Goal: Task Accomplishment & Management: Complete application form

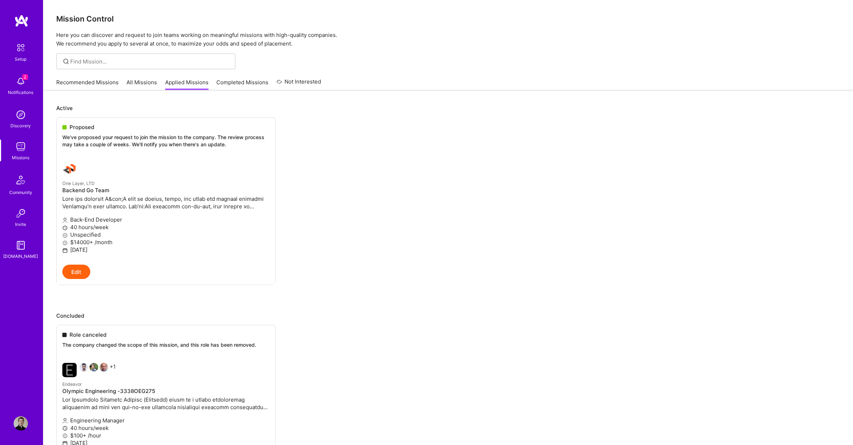
click at [22, 425] on img at bounding box center [21, 423] width 14 height 14
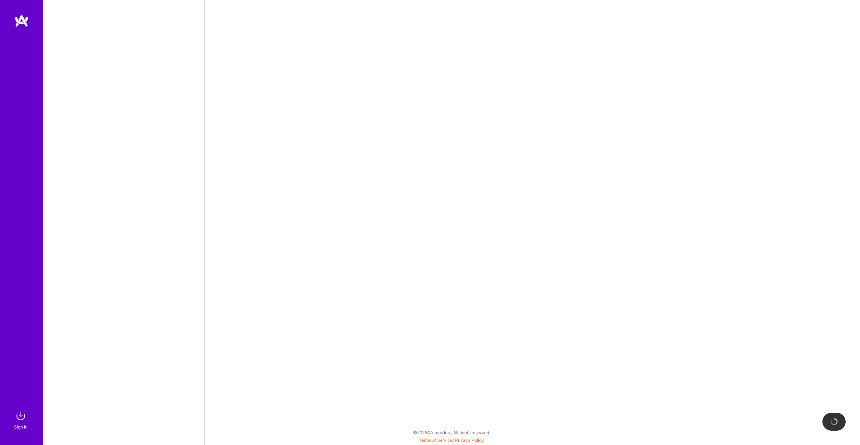
click at [18, 417] on img at bounding box center [21, 415] width 14 height 14
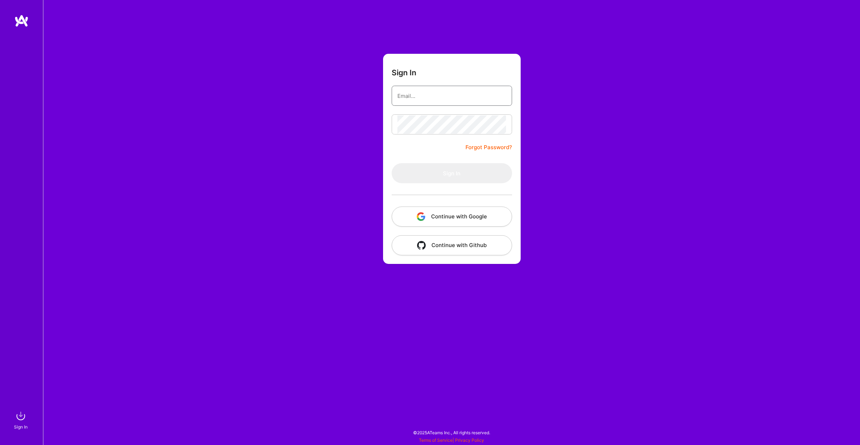
type input "[EMAIL_ADDRESS][DOMAIN_NAME]"
click at [425, 171] on button "Sign In" at bounding box center [452, 173] width 120 height 20
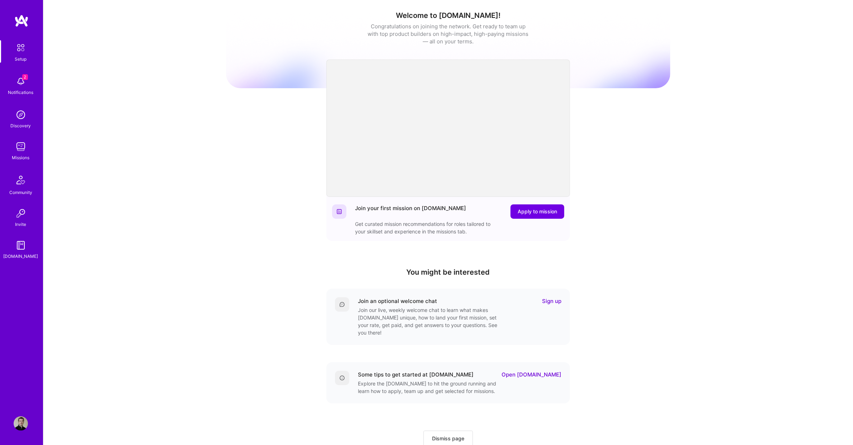
click at [27, 144] on img at bounding box center [21, 146] width 14 height 14
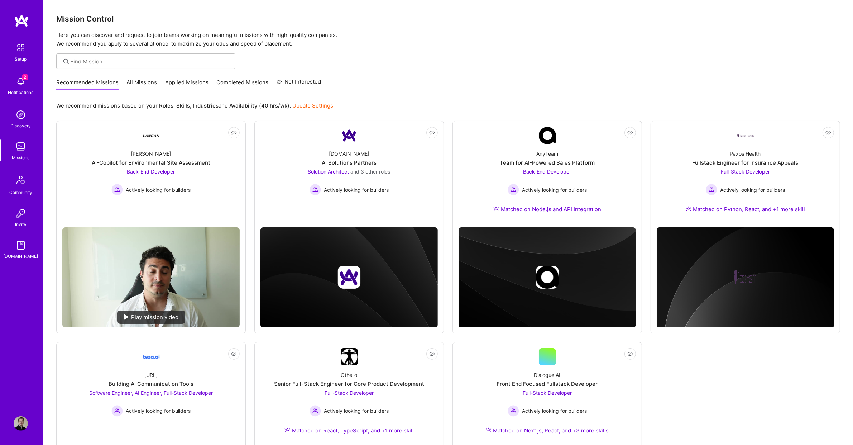
click at [136, 83] on link "All Missions" at bounding box center [142, 84] width 30 height 12
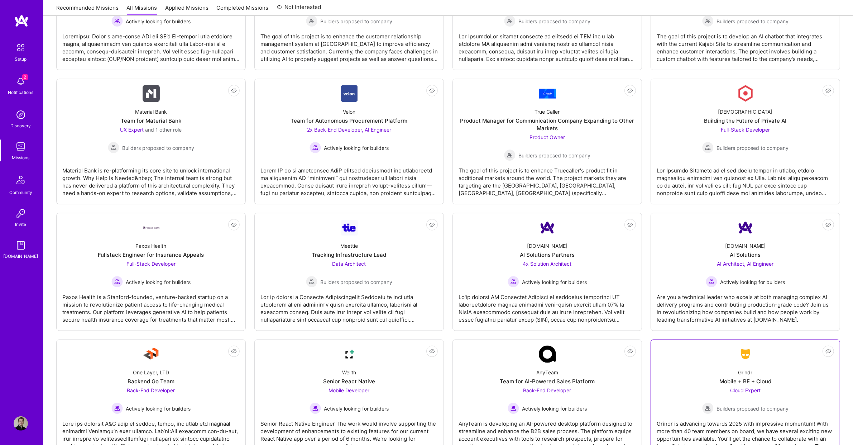
scroll to position [1103, 0]
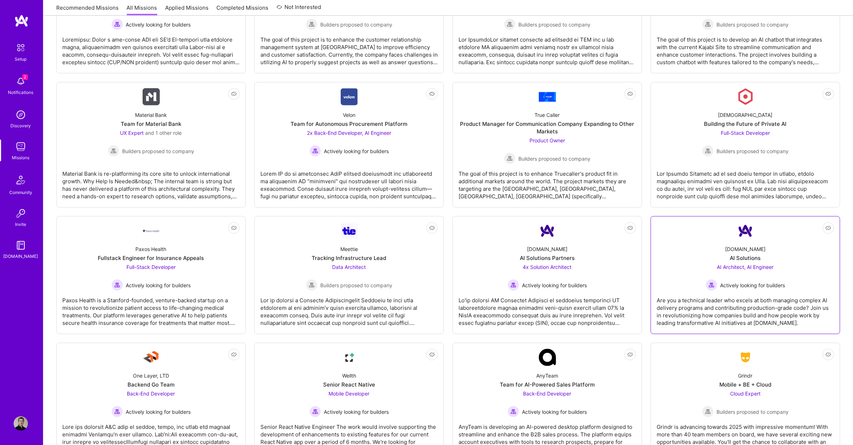
drag, startPoint x: 785, startPoint y: 234, endPoint x: 782, endPoint y: 236, distance: 4.1
click at [782, 239] on div "[DOMAIN_NAME] AI Solutions AI Architect, AI Engineer Actively looking for build…" at bounding box center [745, 264] width 177 height 51
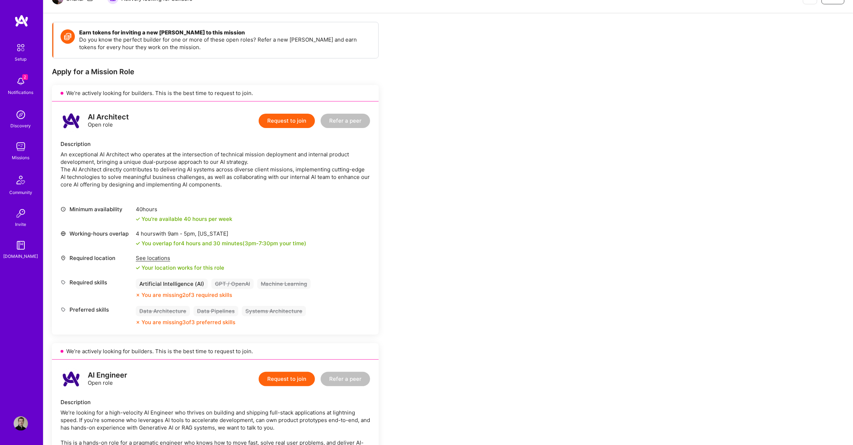
scroll to position [83, 0]
click at [273, 125] on button "Request to join" at bounding box center [287, 120] width 56 height 14
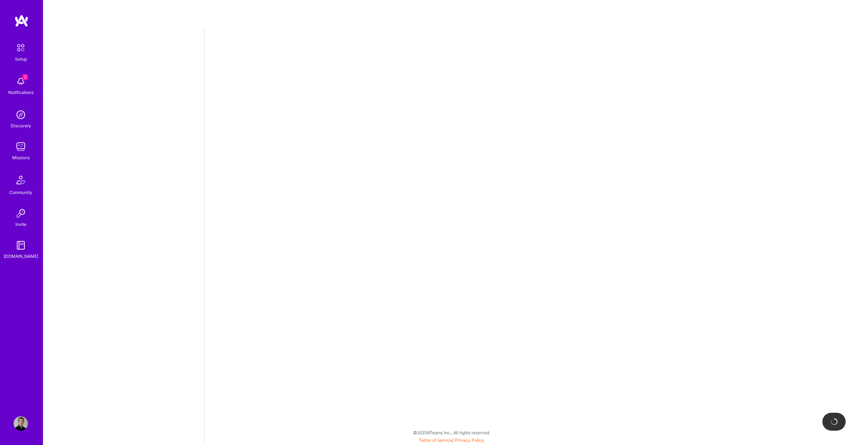
select select "DE"
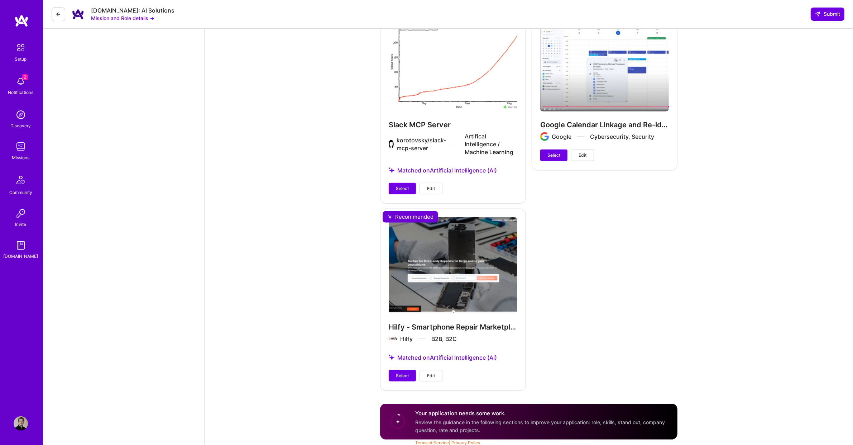
scroll to position [1012, 0]
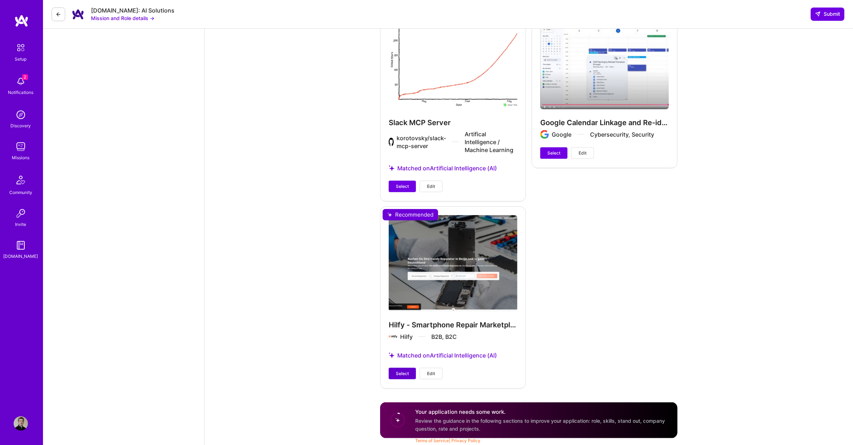
click at [403, 368] on button "Select" at bounding box center [402, 373] width 27 height 11
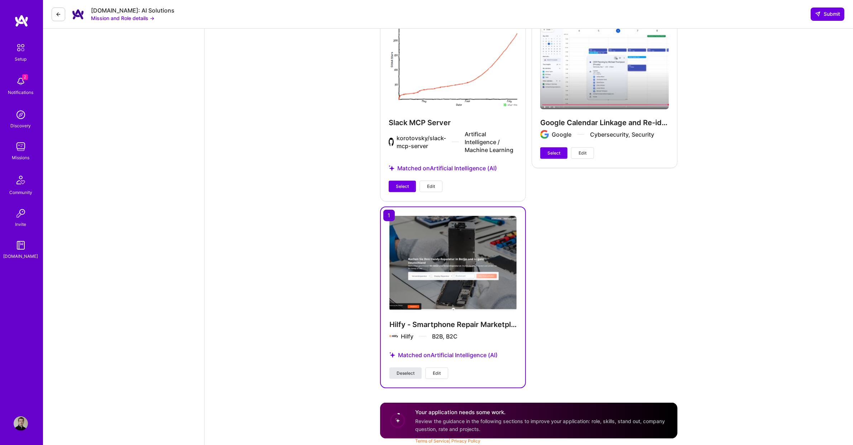
click at [398, 378] on button "Deselect" at bounding box center [406, 372] width 32 height 11
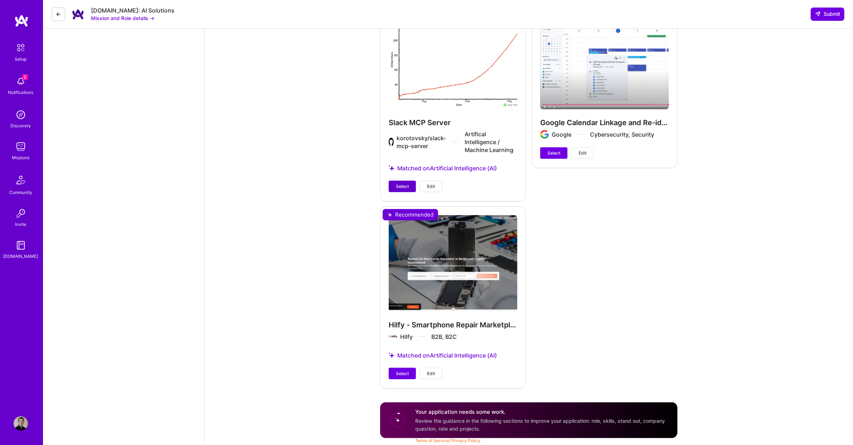
click at [398, 183] on span "Select" at bounding box center [402, 186] width 13 height 6
click at [394, 379] on button "Select" at bounding box center [402, 373] width 27 height 11
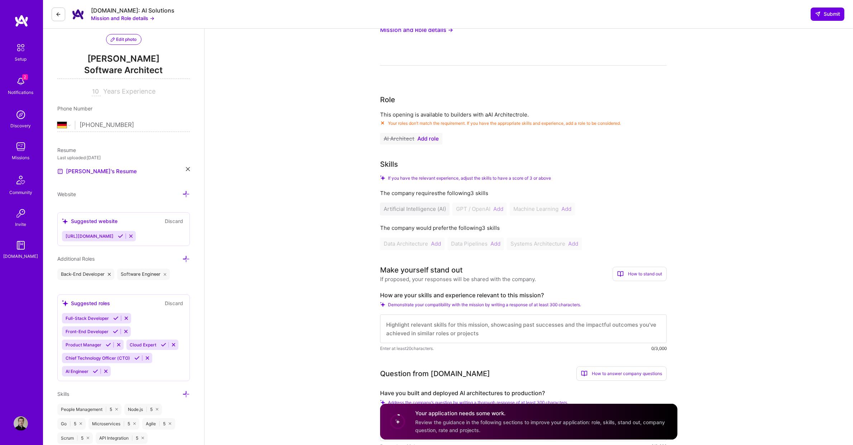
scroll to position [26, 0]
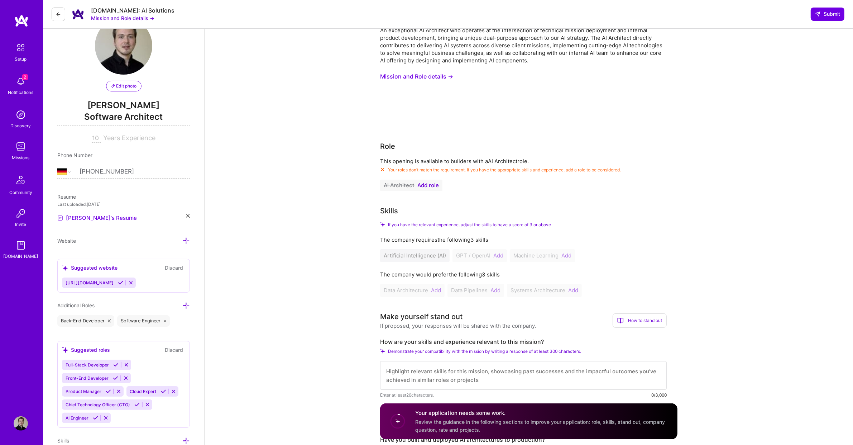
click at [499, 253] on div "Artificial Intelligence (AI) GPT / OpenAI Add Machine Learning Add" at bounding box center [523, 255] width 287 height 13
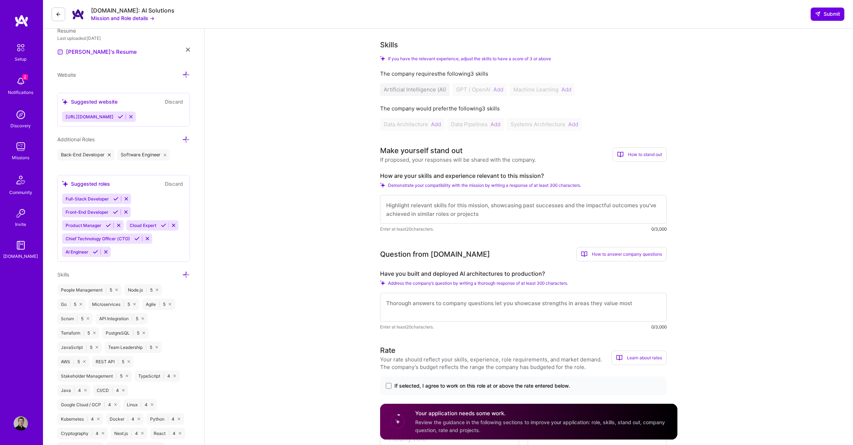
scroll to position [194, 0]
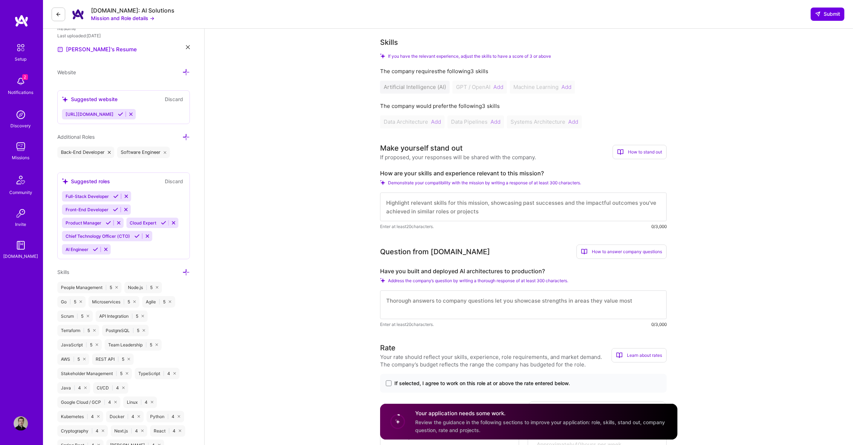
click at [185, 268] on icon at bounding box center [186, 272] width 8 height 8
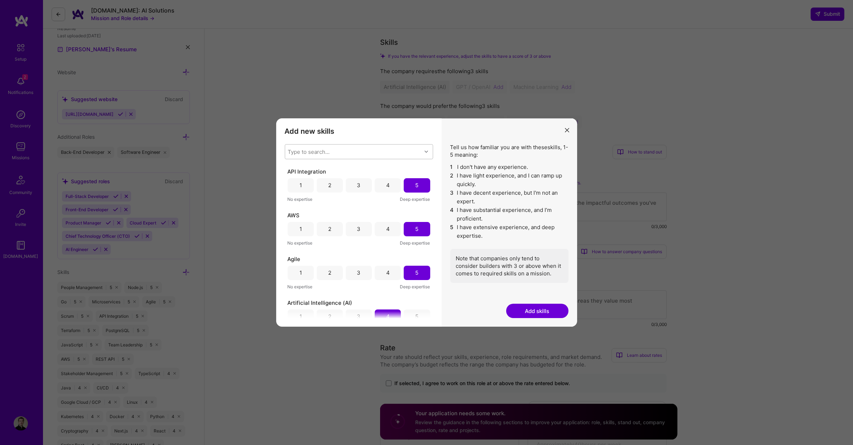
click at [325, 154] on div "Type to search..." at bounding box center [309, 152] width 42 height 8
type input "GPT"
click at [293, 169] on input "modal" at bounding box center [293, 170] width 5 height 5
checkbox input "false"
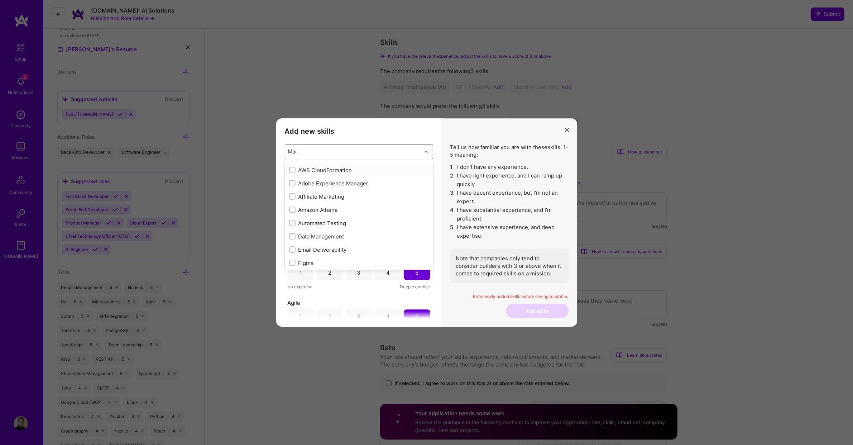
type input "Mach"
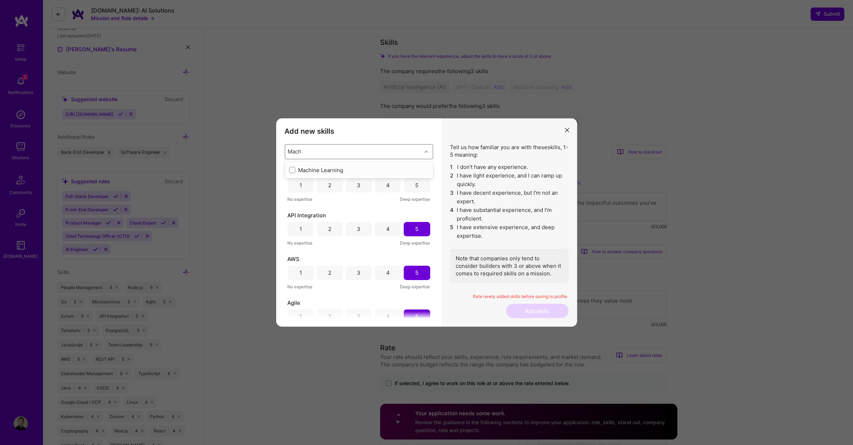
click at [300, 171] on div "Machine Learning" at bounding box center [359, 170] width 140 height 8
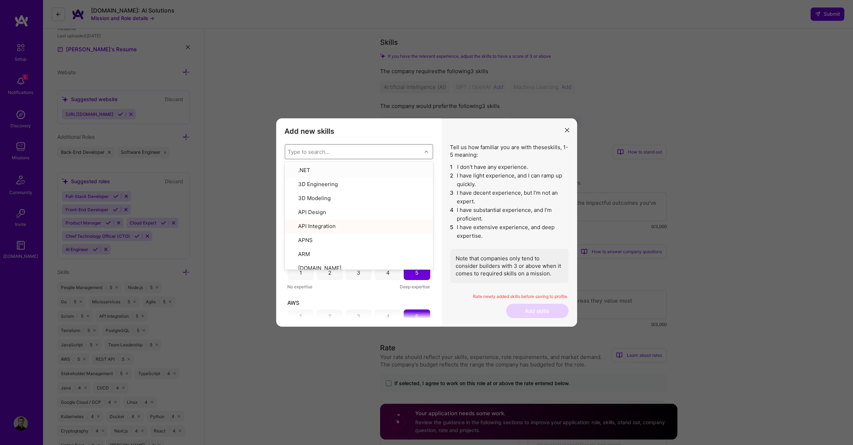
click at [360, 153] on div "Type to search..." at bounding box center [353, 151] width 137 height 14
click at [426, 231] on div "5" at bounding box center [417, 229] width 26 height 14
click at [386, 182] on div "4" at bounding box center [388, 185] width 4 height 8
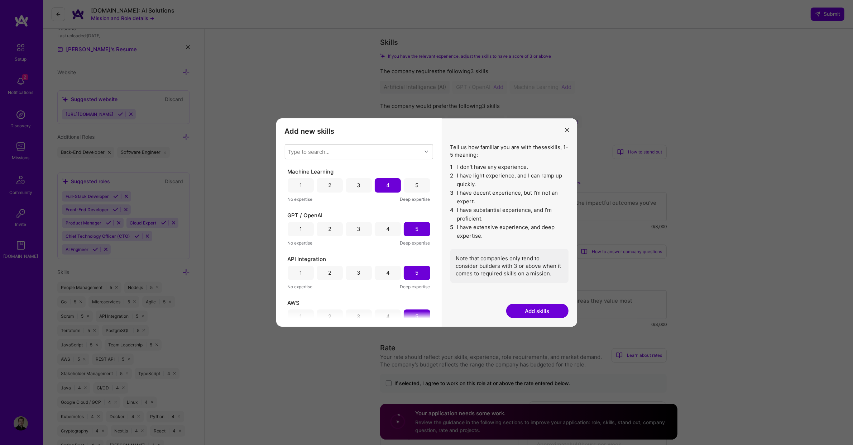
click at [524, 307] on button "Add skills" at bounding box center [537, 311] width 62 height 14
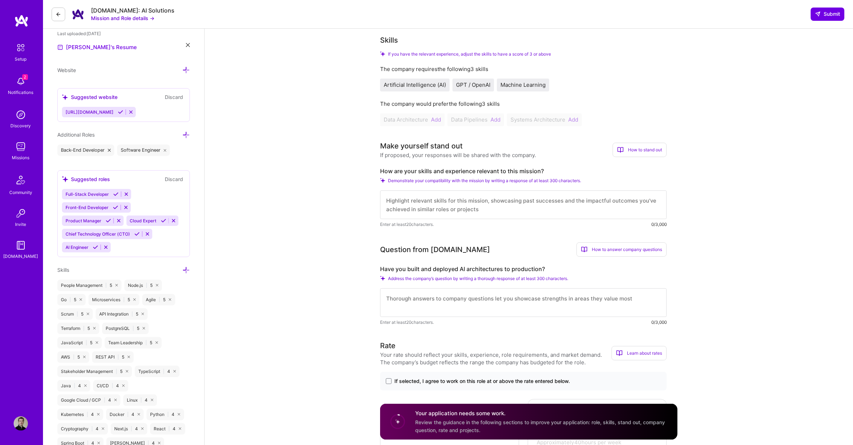
scroll to position [197, 0]
click at [500, 198] on textarea at bounding box center [523, 203] width 287 height 29
click at [479, 210] on textarea at bounding box center [523, 203] width 287 height 29
click at [476, 200] on textarea at bounding box center [523, 203] width 287 height 29
type textarea "I have create the most popular Slack MCP Server and AI price matching engine in…"
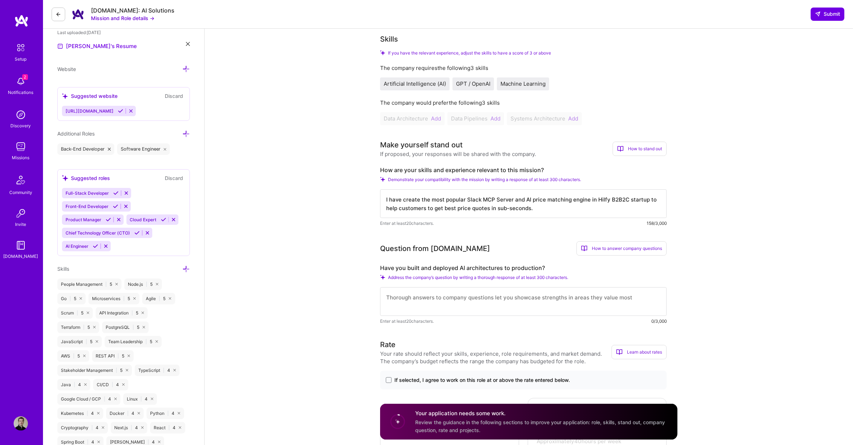
click at [431, 297] on textarea at bounding box center [523, 301] width 287 height 29
type textarea "Yes"
drag, startPoint x: 516, startPoint y: 299, endPoint x: 380, endPoint y: 291, distance: 136.0
click at [382, 291] on textarea "Yes" at bounding box center [523, 301] width 287 height 29
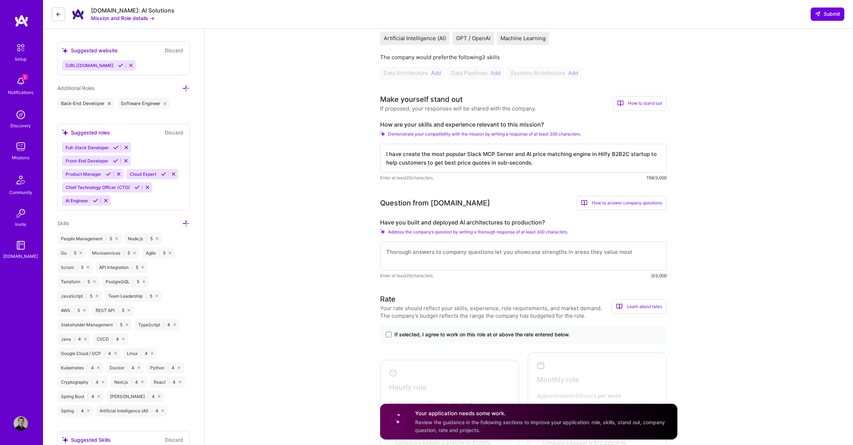
scroll to position [244, 0]
type textarea "Yes, I have and I use leading AI technologies to achieve the most effective res…"
click at [383, 233] on div "Address the company’s question by writing a thorough response of at least 300 c…" at bounding box center [523, 230] width 287 height 5
click at [615, 261] on textarea "Yes, I have and I use leading AI technologies to achieve the most effective res…" at bounding box center [523, 255] width 287 height 29
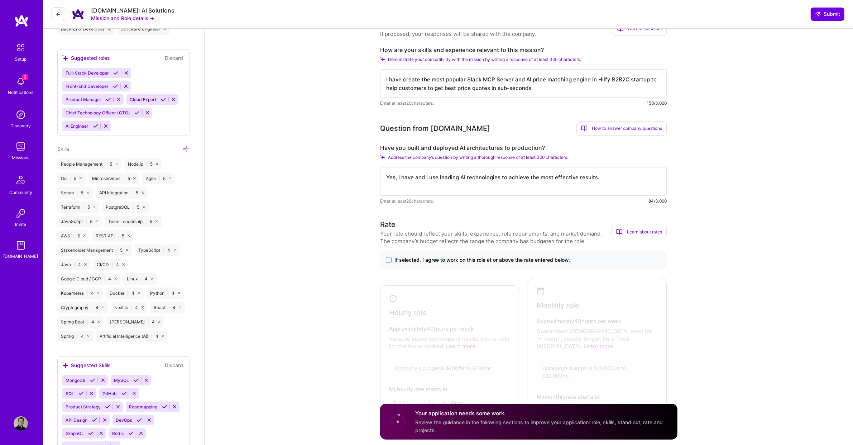
scroll to position [318, 0]
click at [404, 261] on span "If selected, I agree to work on this role at or above the rate entered below." at bounding box center [483, 259] width 176 height 7
click at [0, 0] on input "If selected, I agree to work on this role at or above the rate entered below." at bounding box center [0, 0] width 0 height 0
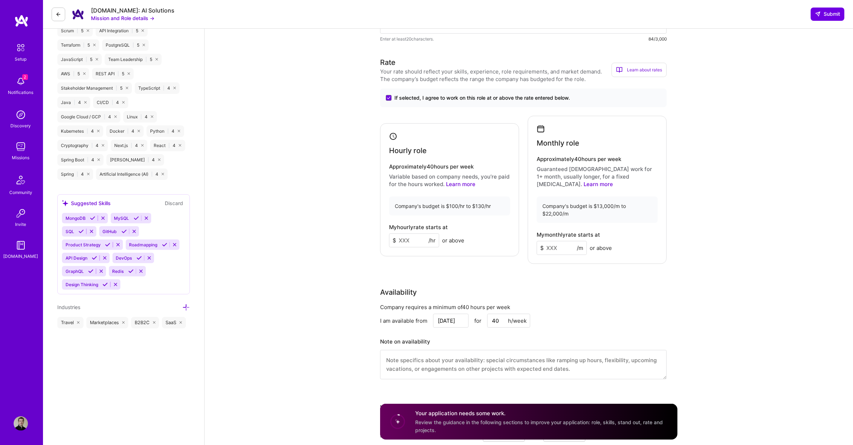
scroll to position [485, 0]
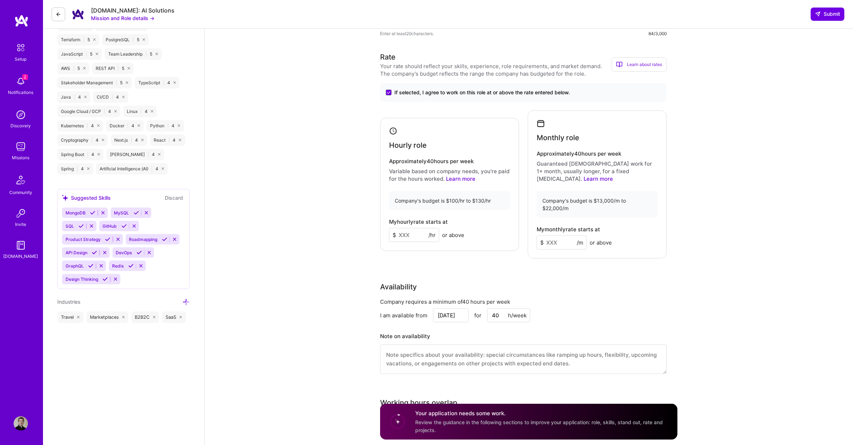
click at [407, 235] on input at bounding box center [414, 235] width 50 height 14
type input "100"
click at [556, 235] on input at bounding box center [562, 242] width 50 height 14
type input "11000"
click at [546, 281] on div "Availability" at bounding box center [523, 286] width 287 height 11
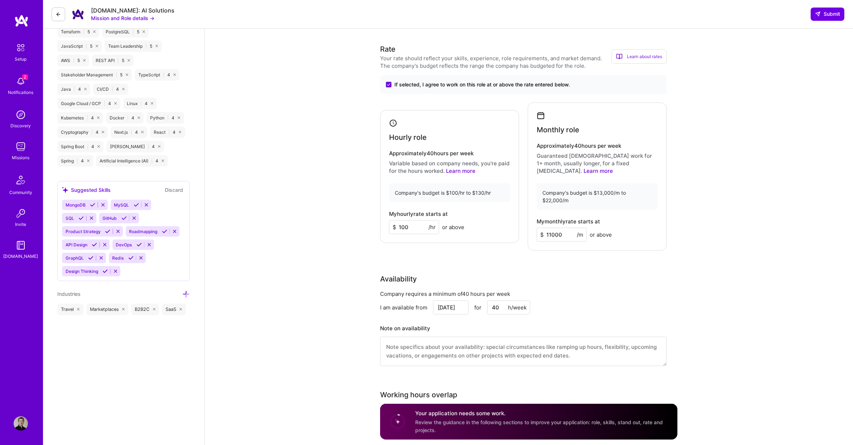
scroll to position [492, 0]
click at [822, 15] on span "Submit" at bounding box center [827, 13] width 25 height 7
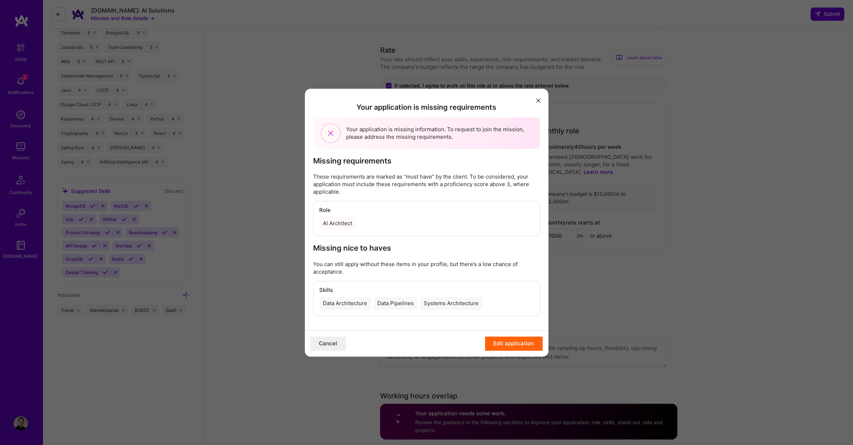
click at [434, 226] on div "AI Architect" at bounding box center [427, 223] width 214 height 13
click at [511, 346] on button "Edit application" at bounding box center [514, 343] width 58 height 14
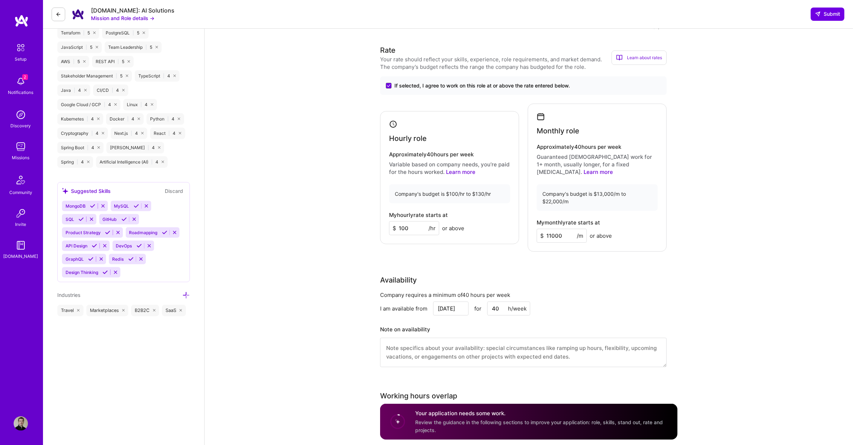
scroll to position [0, 0]
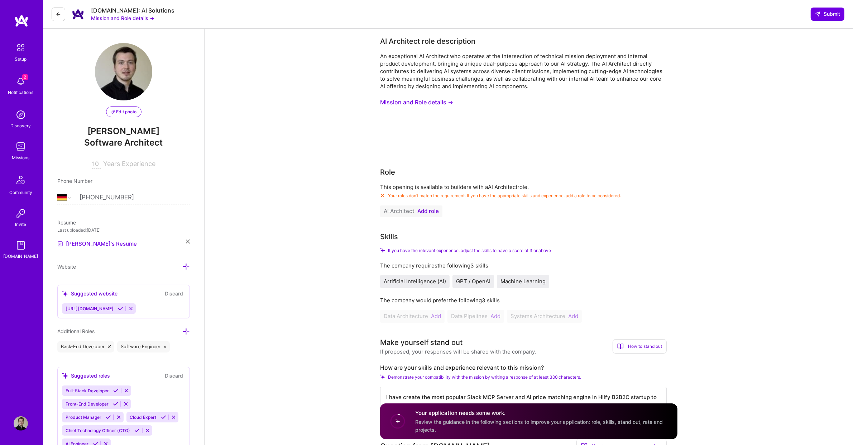
click at [425, 214] on span "Add role" at bounding box center [427, 211] width 21 height 6
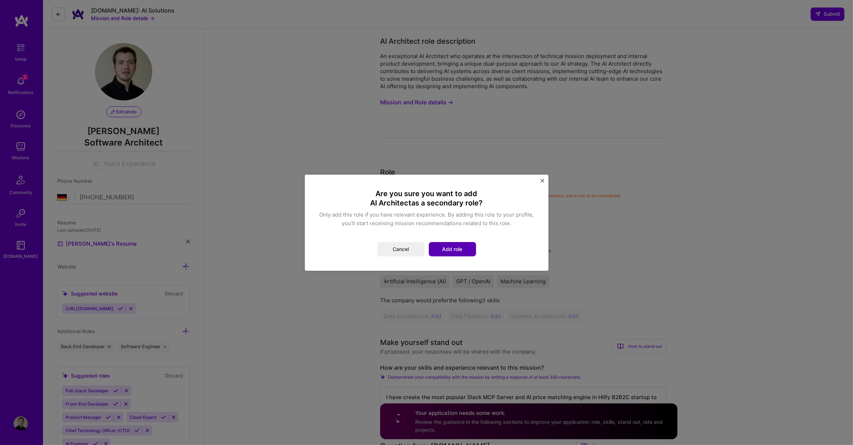
click at [462, 253] on button "Add role" at bounding box center [452, 249] width 47 height 14
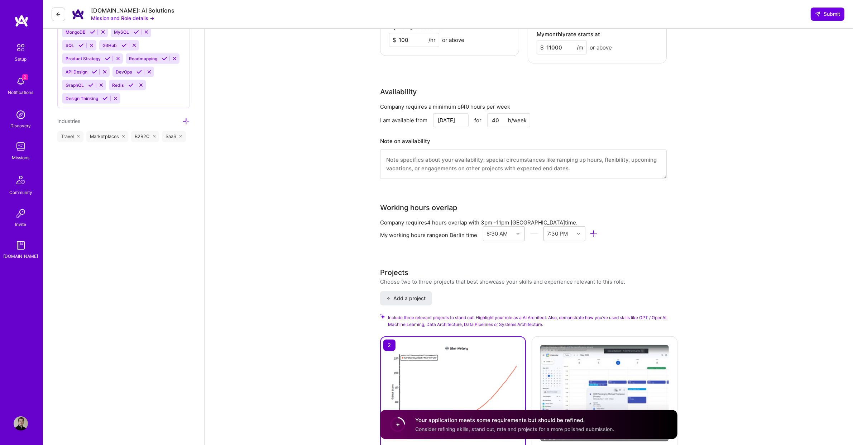
scroll to position [1006, 0]
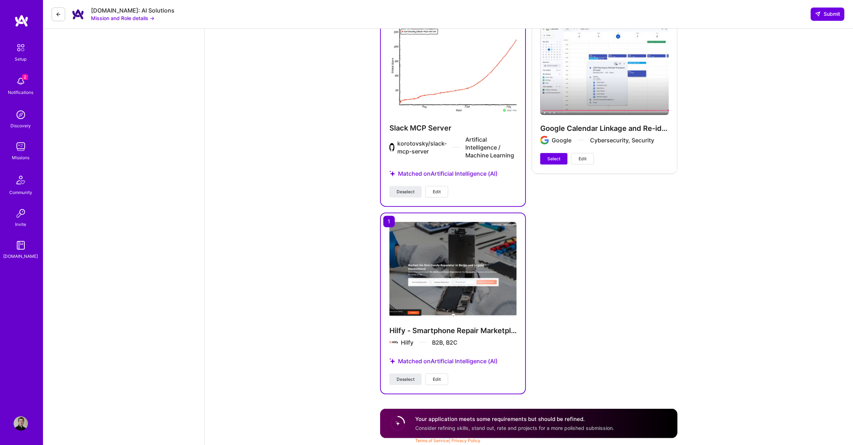
click at [823, 6] on div "[DOMAIN_NAME]: AI Solutions Mission and Role details → Submit" at bounding box center [448, 14] width 810 height 29
click at [821, 11] on span "Submit" at bounding box center [827, 13] width 25 height 7
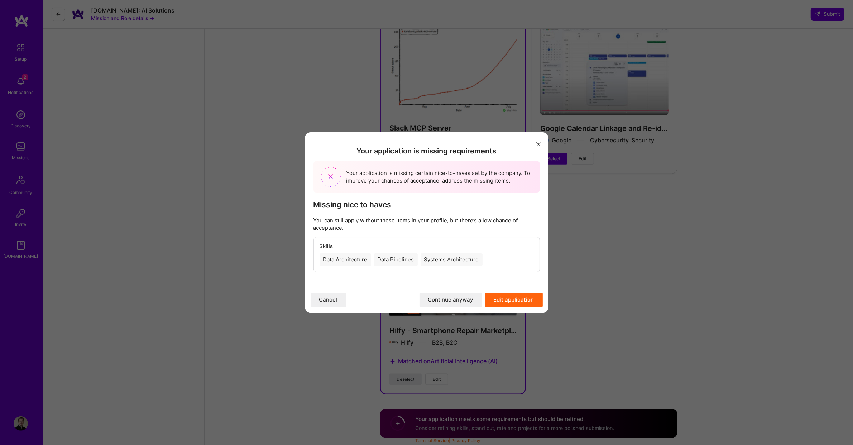
click at [463, 305] on button "Continue anyway" at bounding box center [451, 299] width 63 height 14
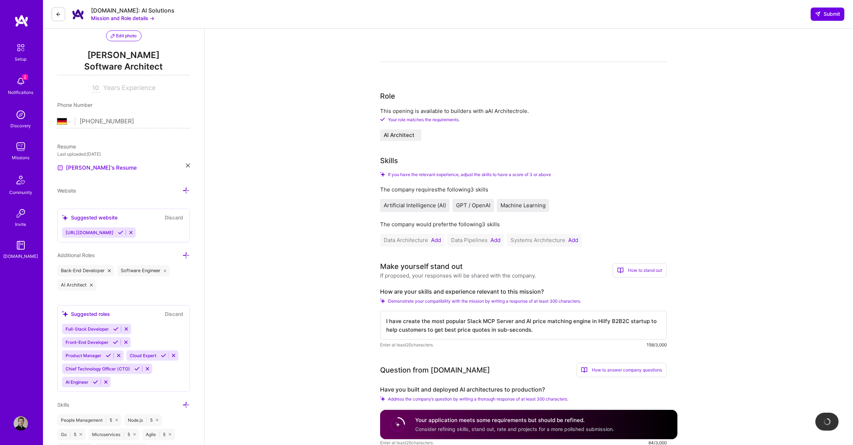
scroll to position [0, 0]
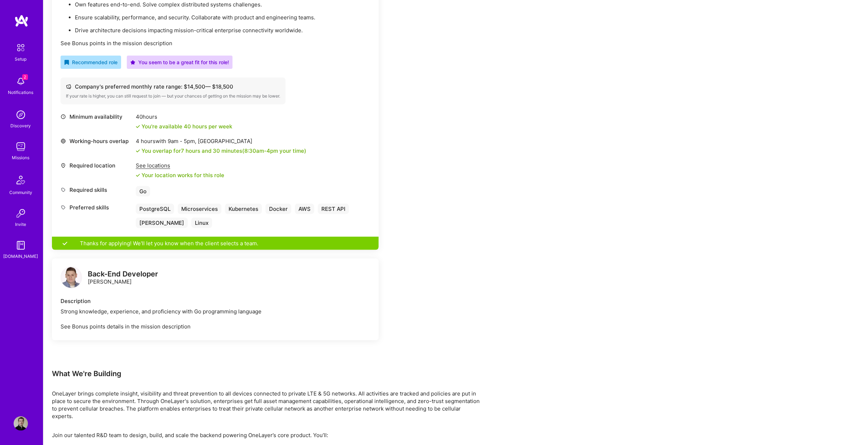
scroll to position [541, 0]
